Goal: Download file/media

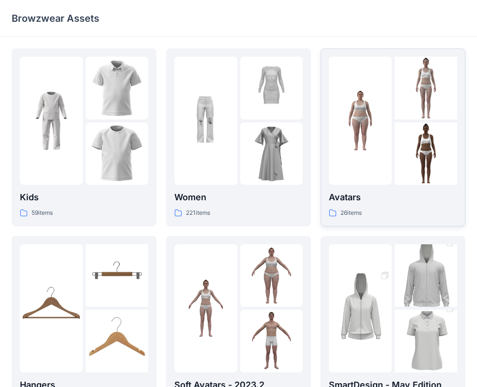
click at [376, 164] on div at bounding box center [360, 121] width 63 height 128
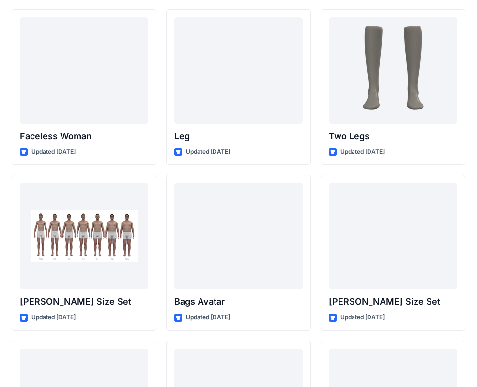
scroll to position [869, 0]
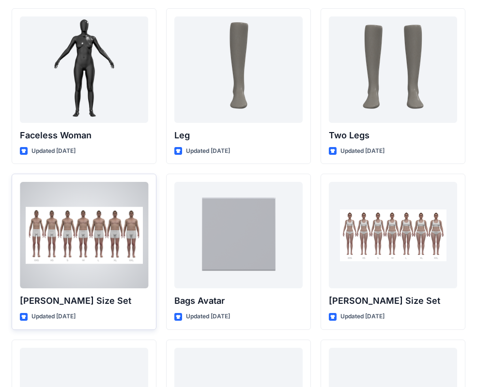
click at [71, 252] on div at bounding box center [84, 235] width 128 height 106
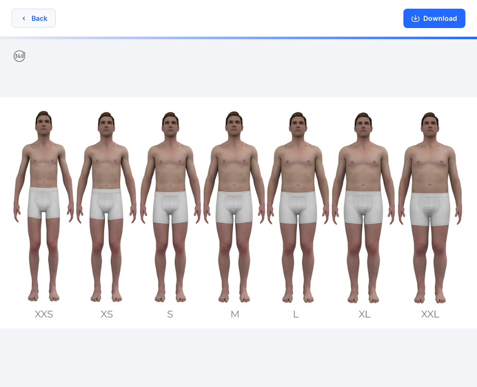
click at [28, 16] on button "Back" at bounding box center [34, 18] width 44 height 19
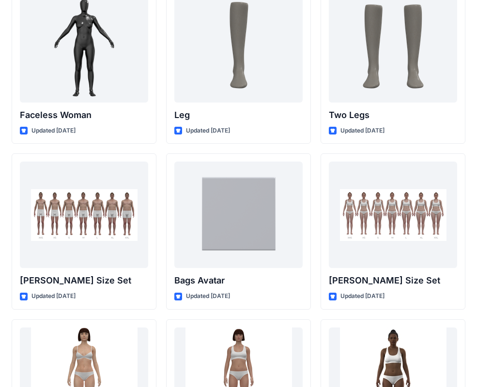
scroll to position [896, 0]
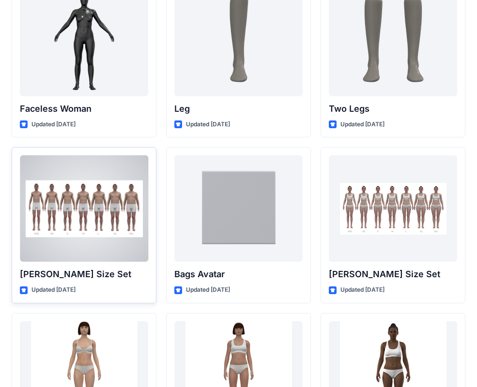
click at [57, 224] on div at bounding box center [84, 208] width 128 height 106
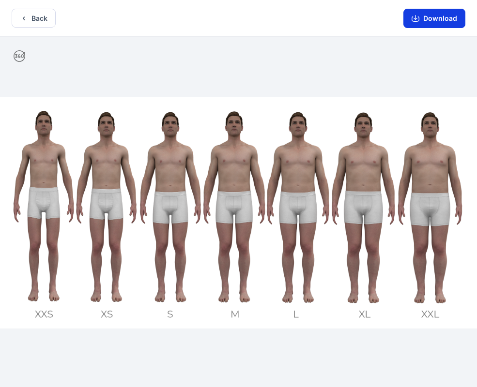
click at [438, 17] on button "Download" at bounding box center [434, 18] width 62 height 19
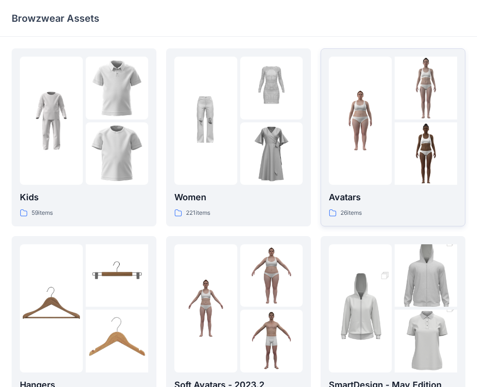
click at [391, 137] on div at bounding box center [393, 121] width 128 height 128
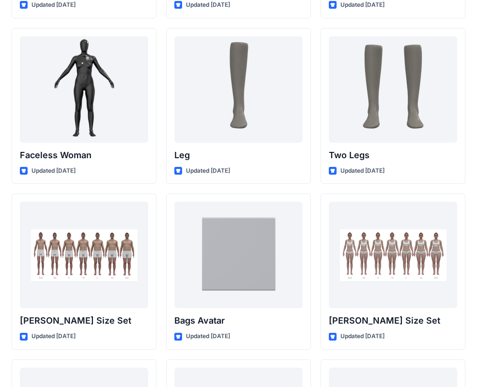
scroll to position [850, 0]
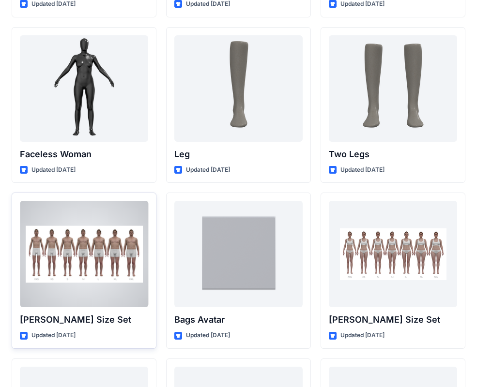
click at [73, 252] on div at bounding box center [84, 254] width 128 height 106
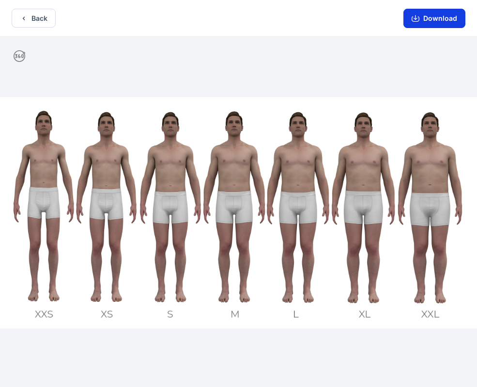
click at [419, 22] on icon "button" at bounding box center [415, 19] width 8 height 8
click at [448, 17] on button "Download" at bounding box center [434, 18] width 62 height 19
click at [422, 21] on button "Download" at bounding box center [434, 18] width 62 height 19
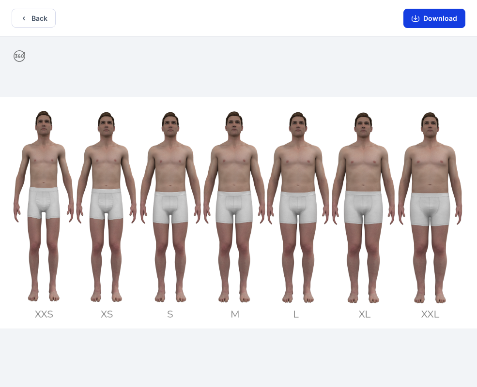
click at [413, 19] on icon "button" at bounding box center [415, 19] width 8 height 8
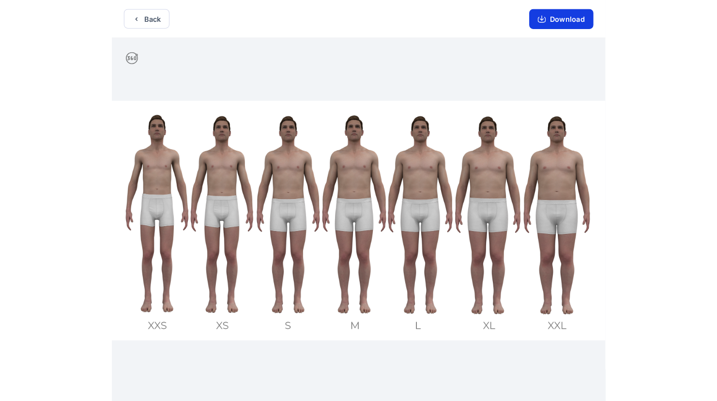
scroll to position [2, 0]
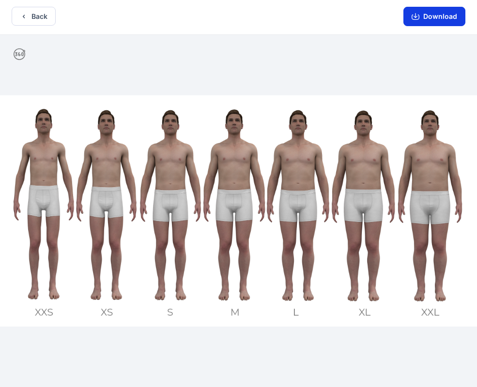
click at [415, 19] on icon "button" at bounding box center [415, 17] width 8 height 5
click at [433, 18] on button "Download" at bounding box center [434, 16] width 62 height 19
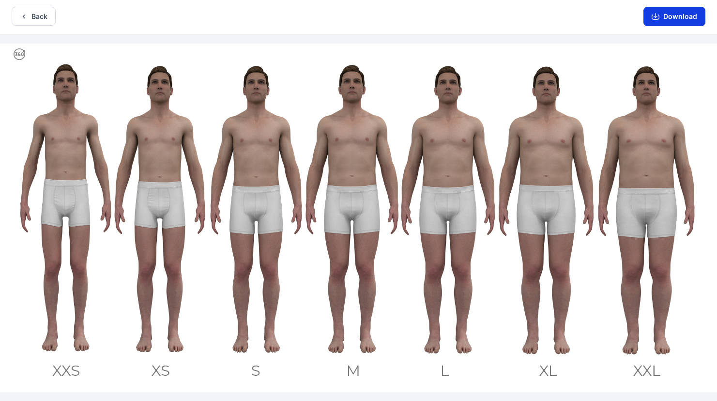
click at [483, 15] on button "Download" at bounding box center [674, 16] width 62 height 19
